Goal: Information Seeking & Learning: Check status

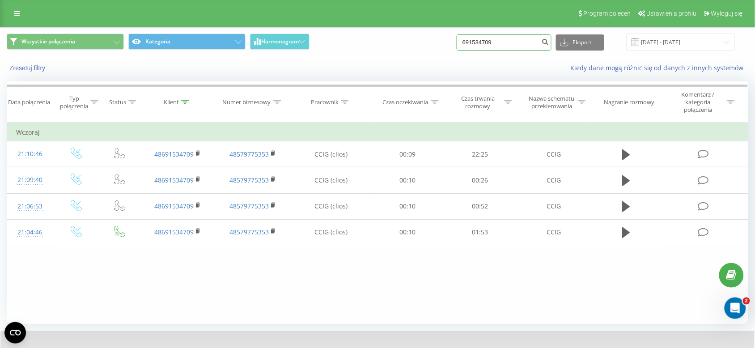
paste input "500244891"
type input "500244891"
click at [551, 46] on button "submit" at bounding box center [545, 42] width 12 height 16
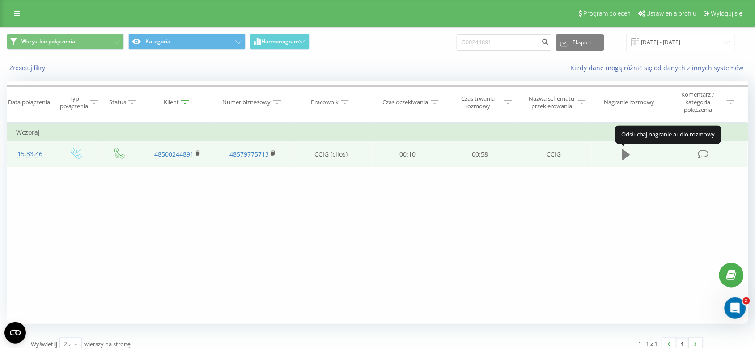
click at [625, 159] on icon at bounding box center [626, 154] width 8 height 11
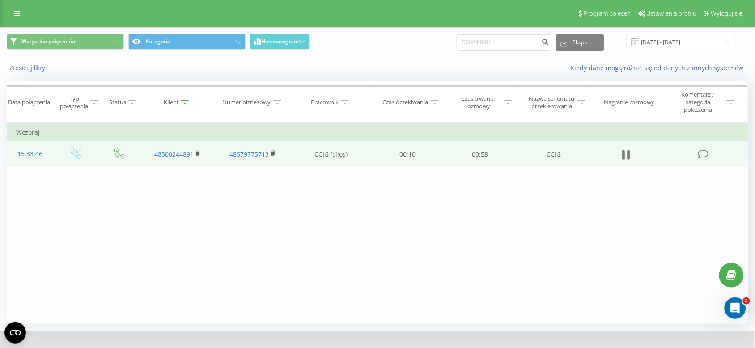
click at [629, 152] on icon at bounding box center [628, 155] width 3 height 10
click at [473, 37] on input "500244891" at bounding box center [504, 42] width 95 height 16
paste input "669640203"
type input "669640203"
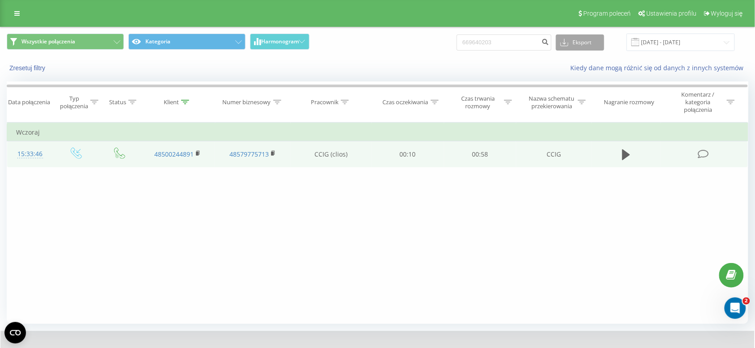
click at [581, 36] on button "Eksport" at bounding box center [580, 42] width 48 height 16
click at [549, 41] on icon "submit" at bounding box center [545, 40] width 8 height 5
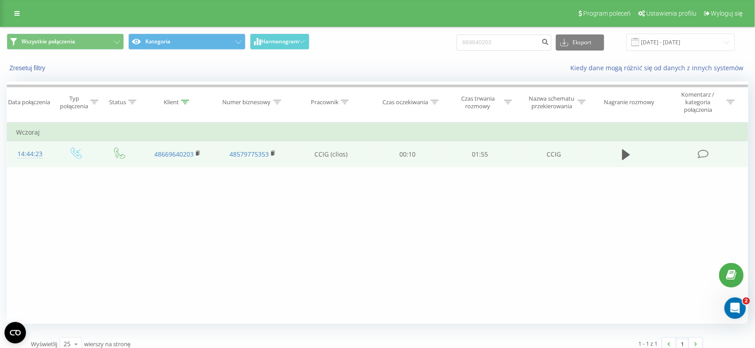
click at [617, 148] on td at bounding box center [626, 154] width 69 height 26
click at [623, 152] on icon at bounding box center [626, 154] width 8 height 11
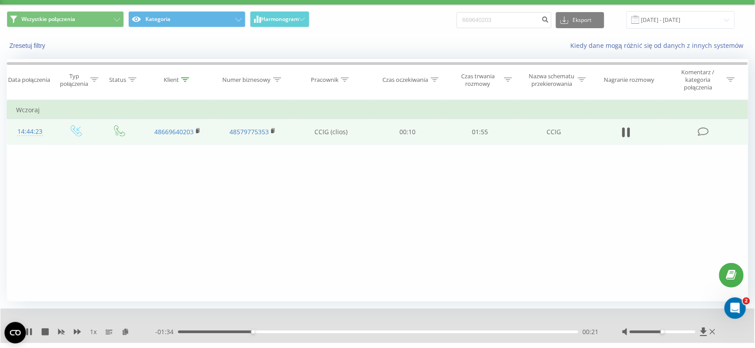
scroll to position [44, 0]
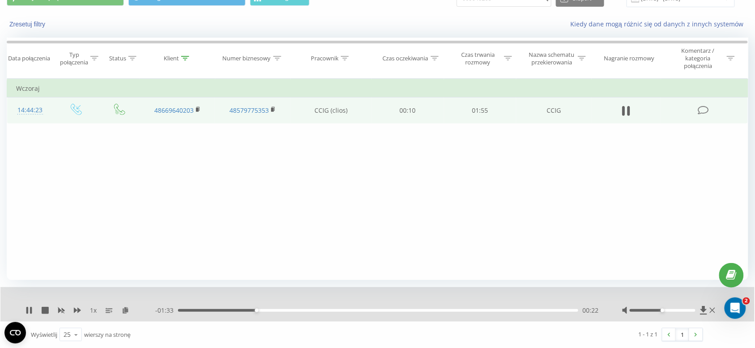
click at [300, 314] on div "- 01:33 00:22 00:22" at bounding box center [377, 310] width 444 height 9
click at [297, 307] on div "- 01:33 00:23 00:23" at bounding box center [377, 310] width 444 height 9
click at [304, 311] on div "00:24" at bounding box center [378, 310] width 400 height 3
click at [359, 310] on div "00:37" at bounding box center [378, 310] width 400 height 3
click at [393, 310] on div "00:52" at bounding box center [378, 310] width 400 height 3
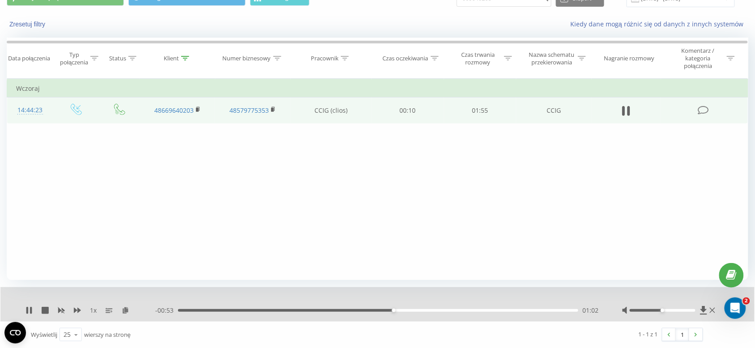
click at [422, 310] on div "01:02" at bounding box center [378, 310] width 400 height 3
click at [472, 310] on div "01:25" at bounding box center [378, 310] width 400 height 3
click at [434, 310] on div "01:26" at bounding box center [378, 310] width 400 height 3
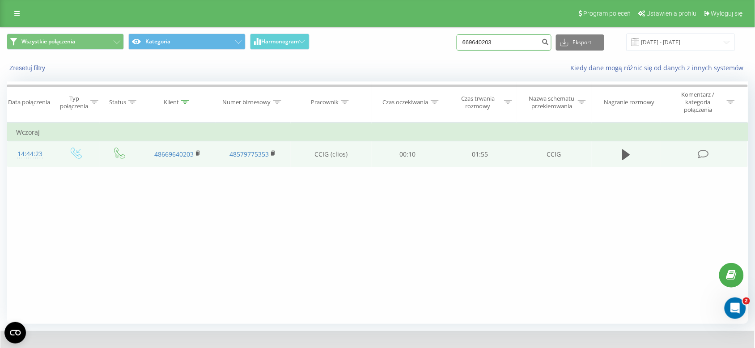
click at [478, 42] on input "669640203" at bounding box center [504, 42] width 95 height 16
paste input "00343892"
type input "600343892"
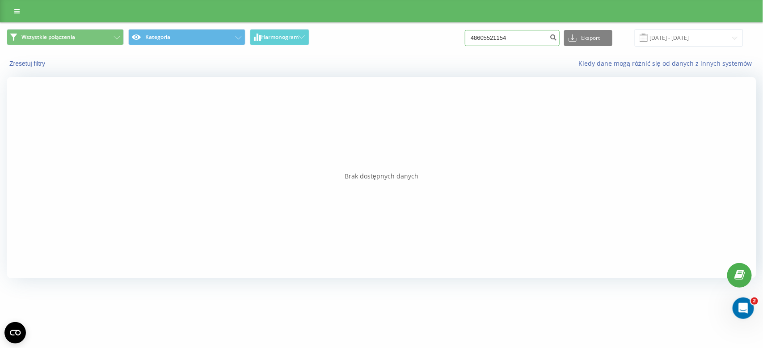
click at [522, 40] on input "48605521154" at bounding box center [512, 38] width 95 height 16
click at [558, 35] on icon "submit" at bounding box center [554, 36] width 8 height 5
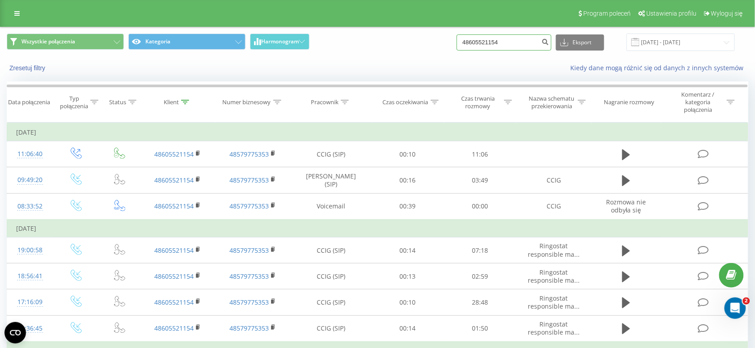
click at [520, 49] on input "48605521154" at bounding box center [504, 42] width 95 height 16
paste input "600343892"
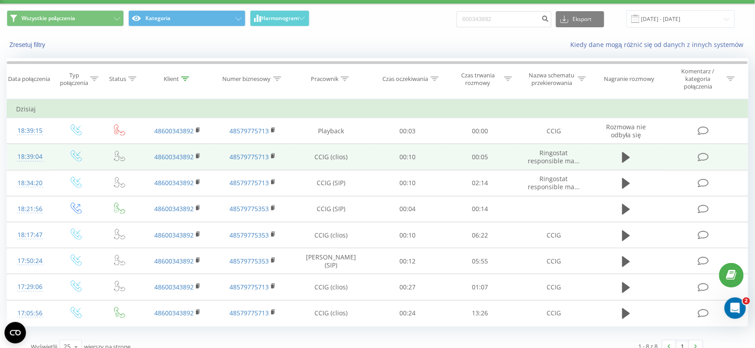
scroll to position [36, 0]
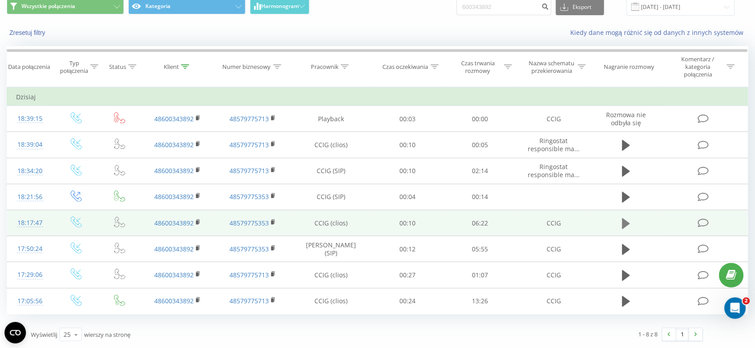
click at [632, 221] on button at bounding box center [625, 223] width 13 height 13
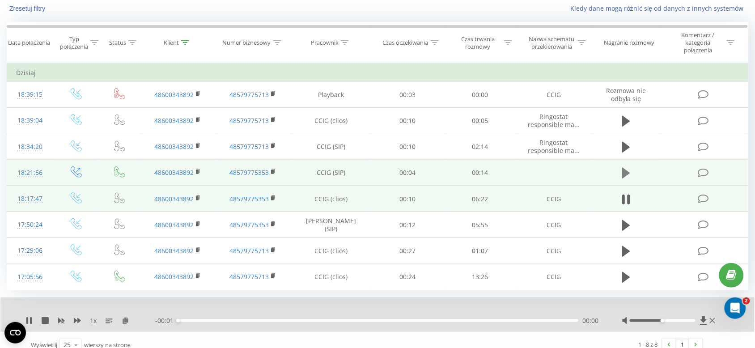
scroll to position [70, 0]
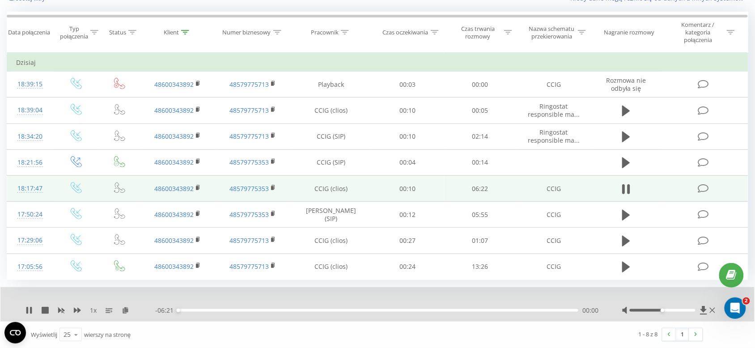
click at [214, 310] on div "00:00" at bounding box center [378, 310] width 400 height 3
click at [190, 310] on div "00:36" at bounding box center [378, 310] width 400 height 3
click at [251, 306] on div "- 06:06 00:15 00:15" at bounding box center [377, 310] width 444 height 9
click at [251, 312] on div "- 06:05 00:16 00:16" at bounding box center [377, 310] width 444 height 9
click at [249, 312] on div "- 06:05 00:17 00:17" at bounding box center [377, 310] width 444 height 9
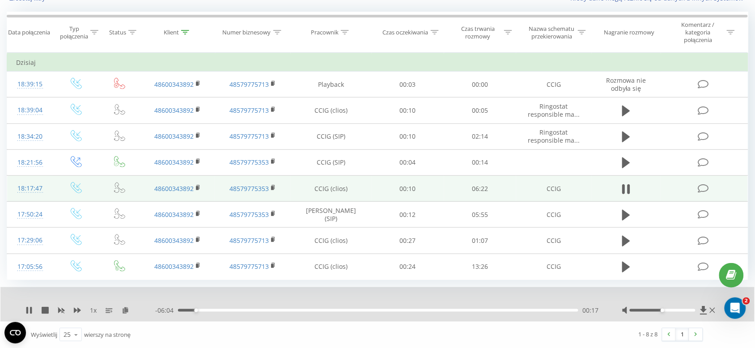
click at [241, 310] on div "00:17" at bounding box center [378, 310] width 400 height 3
click at [346, 311] on div "01:02" at bounding box center [378, 310] width 400 height 3
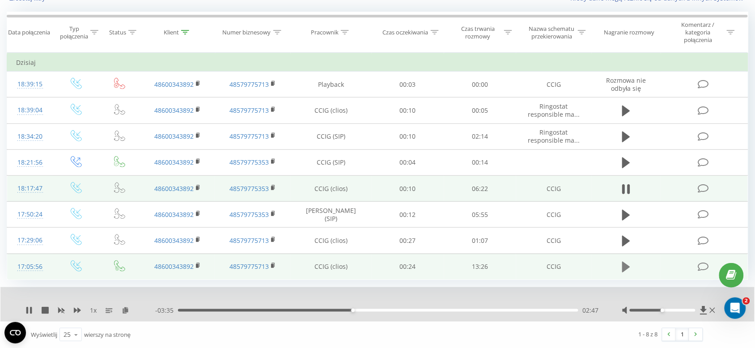
click at [633, 269] on button at bounding box center [625, 266] width 13 height 13
click at [200, 312] on div "- 13:25 00:00 00:00" at bounding box center [377, 310] width 444 height 9
click at [198, 312] on div "00:00" at bounding box center [378, 310] width 400 height 3
click at [211, 311] on div "00:41" at bounding box center [378, 310] width 400 height 3
click at [224, 311] on div "01:06" at bounding box center [378, 310] width 400 height 3
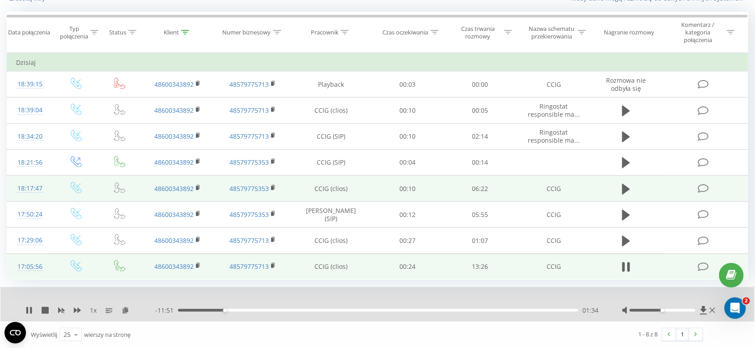
click at [293, 306] on div "- 11:51 01:34 01:34" at bounding box center [377, 310] width 444 height 9
click at [530, 312] on div "01:35" at bounding box center [378, 310] width 400 height 3
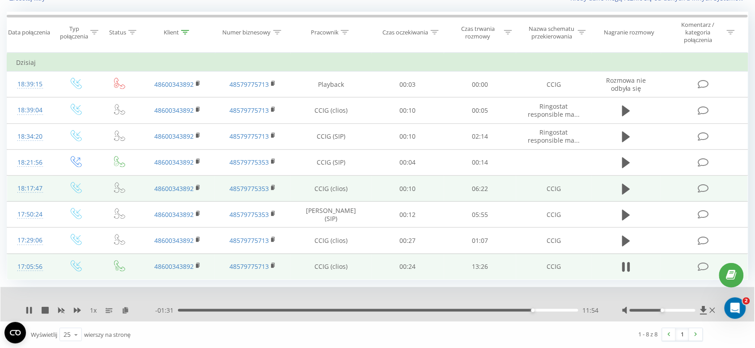
click at [517, 310] on div "11:54" at bounding box center [378, 310] width 400 height 3
click at [557, 309] on div "12:43" at bounding box center [378, 310] width 400 height 3
click at [32, 309] on icon at bounding box center [28, 310] width 7 height 7
